Goal: Navigation & Orientation: Find specific page/section

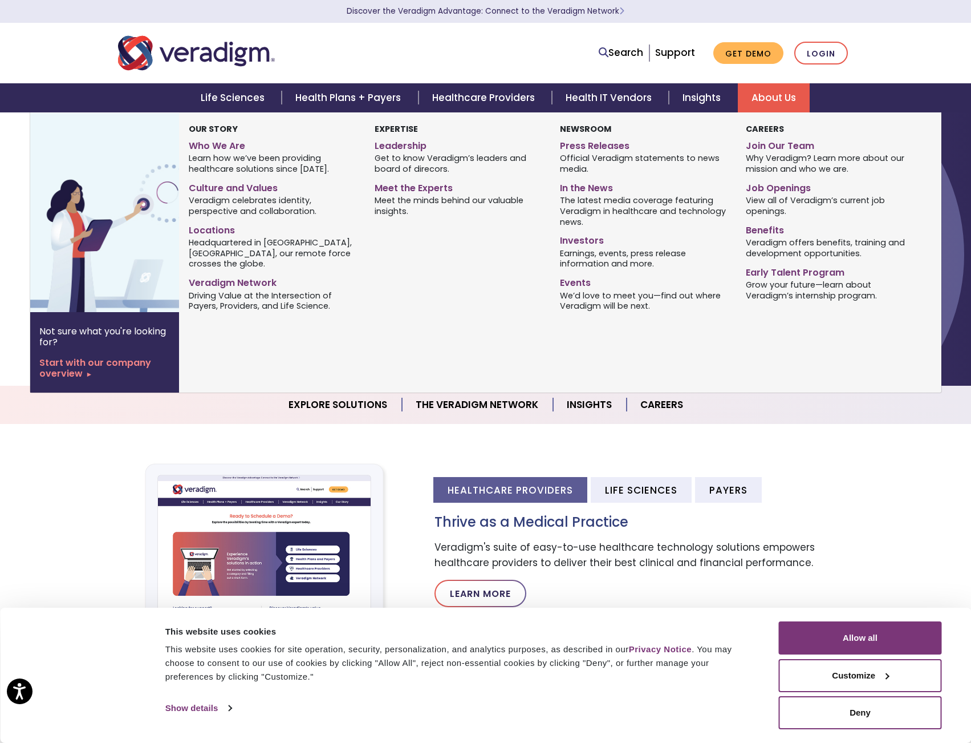
click at [759, 104] on link "About Us" at bounding box center [774, 97] width 72 height 29
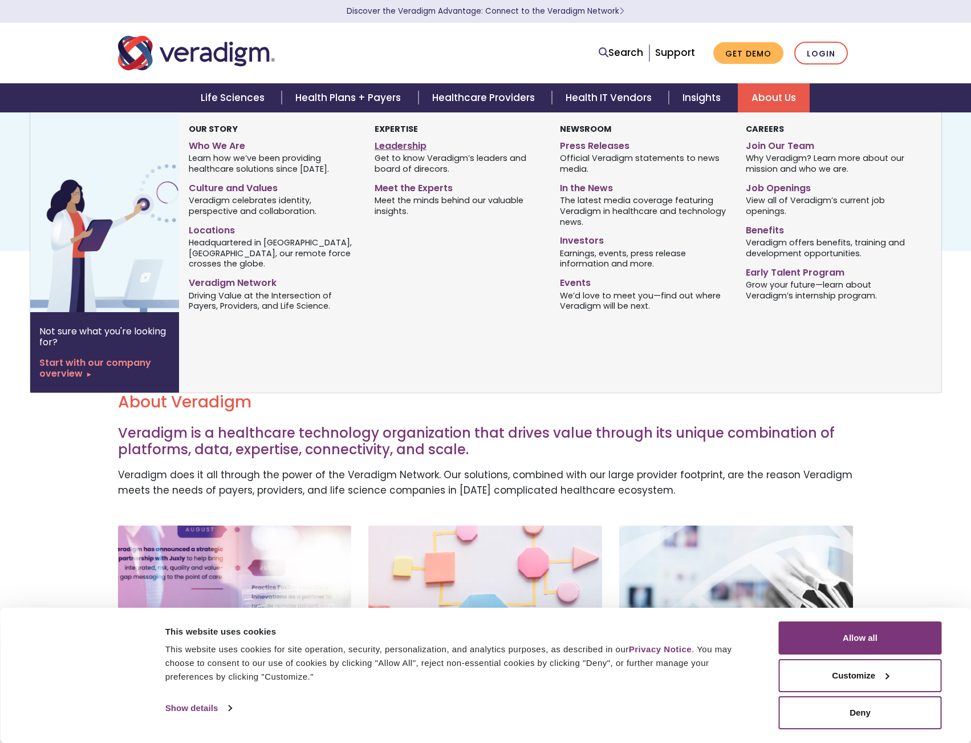
click at [393, 144] on link "Leadership" at bounding box center [459, 144] width 168 height 17
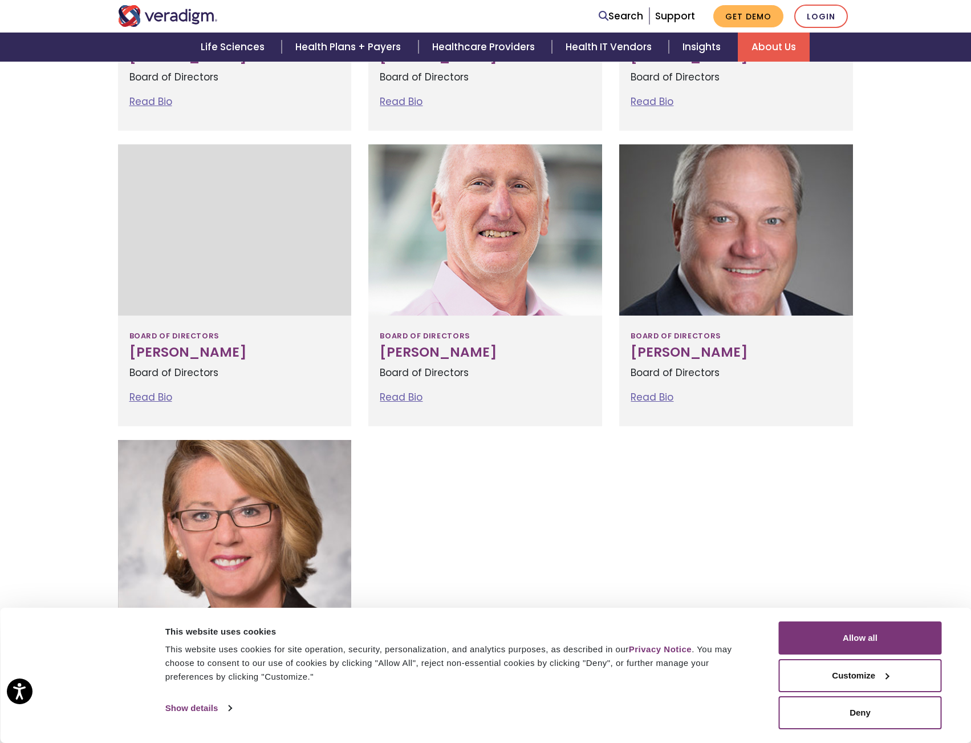
scroll to position [1480, 0]
